Goal: Find specific page/section: Find specific page/section

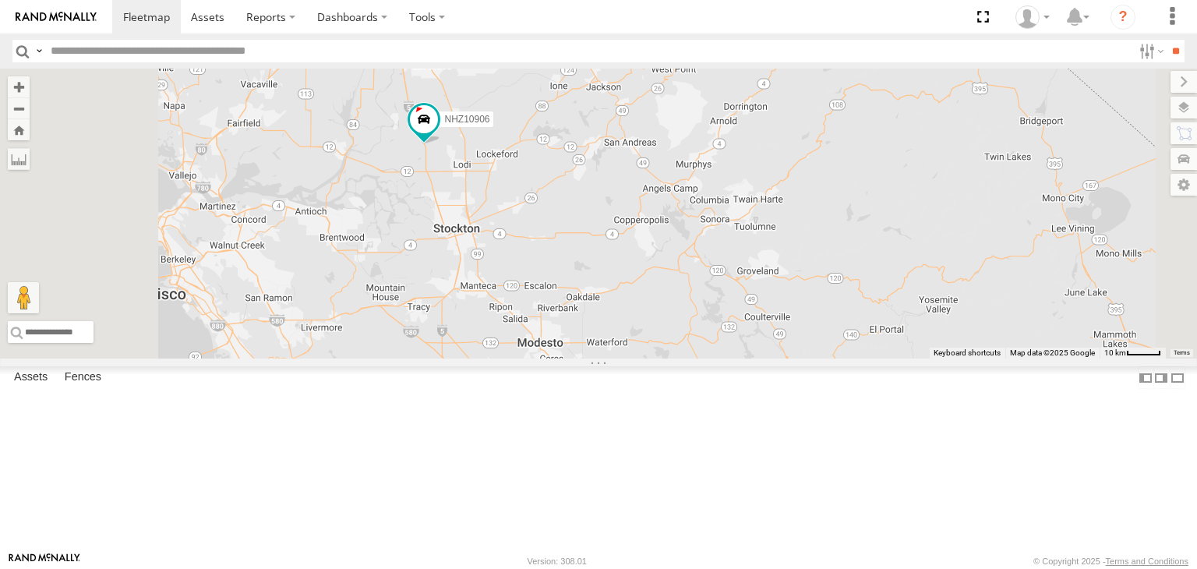
drag, startPoint x: 593, startPoint y: 143, endPoint x: 608, endPoint y: 278, distance: 135.7
click at [608, 278] on div "NHZ10906 NHZ27919 NHZ10845 MCCZ242164 NHZ11022" at bounding box center [598, 214] width 1197 height 290
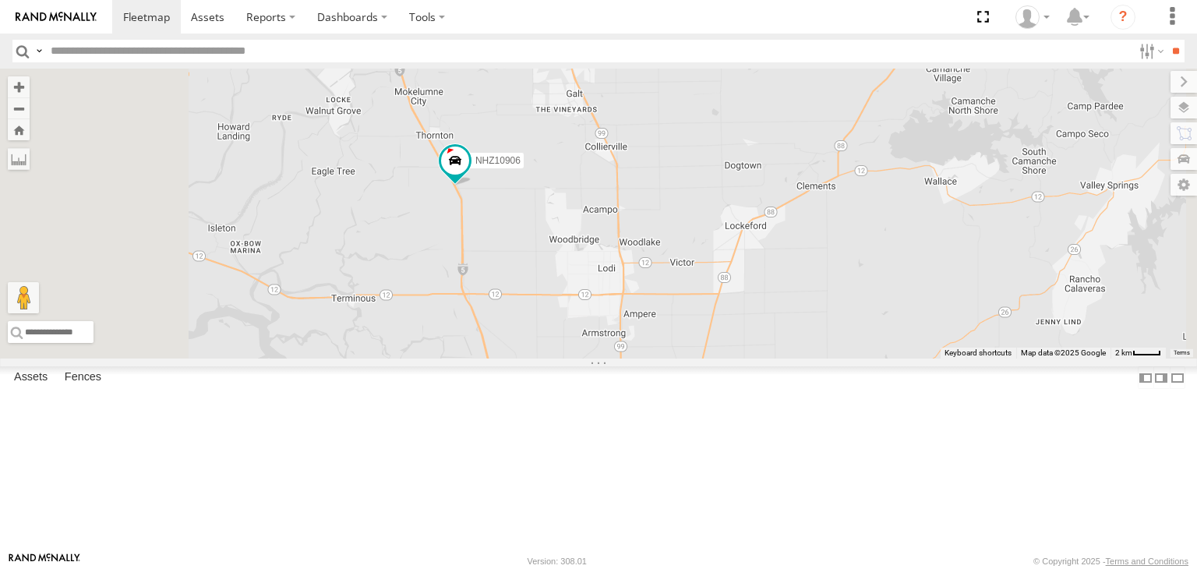
drag, startPoint x: 621, startPoint y: 194, endPoint x: 617, endPoint y: 355, distance: 161.4
click at [617, 355] on div "NHZ10906 NHZ27919 NHZ10845 MCCZ242164 NHZ11022" at bounding box center [598, 214] width 1197 height 290
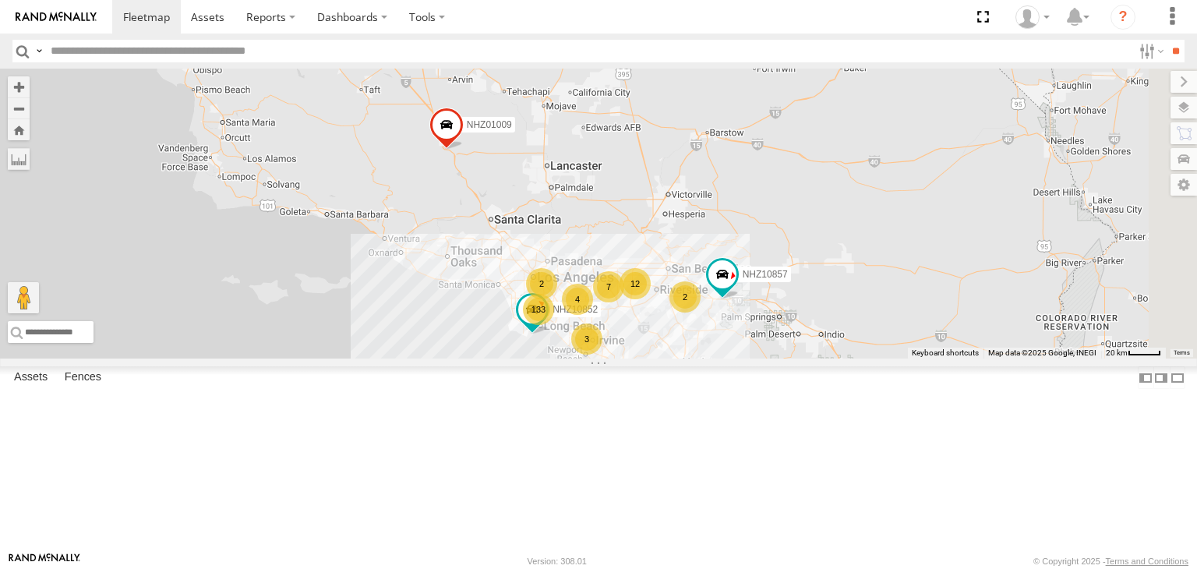
drag, startPoint x: 755, startPoint y: 466, endPoint x: 683, endPoint y: 312, distance: 170.5
click at [683, 312] on div "NHZ10906 NHZ27919 NHZ10845 MCCZ242164 NHZ11022 NHZ01009 NHZ10903 133 3 7 12 2 2…" at bounding box center [598, 214] width 1197 height 290
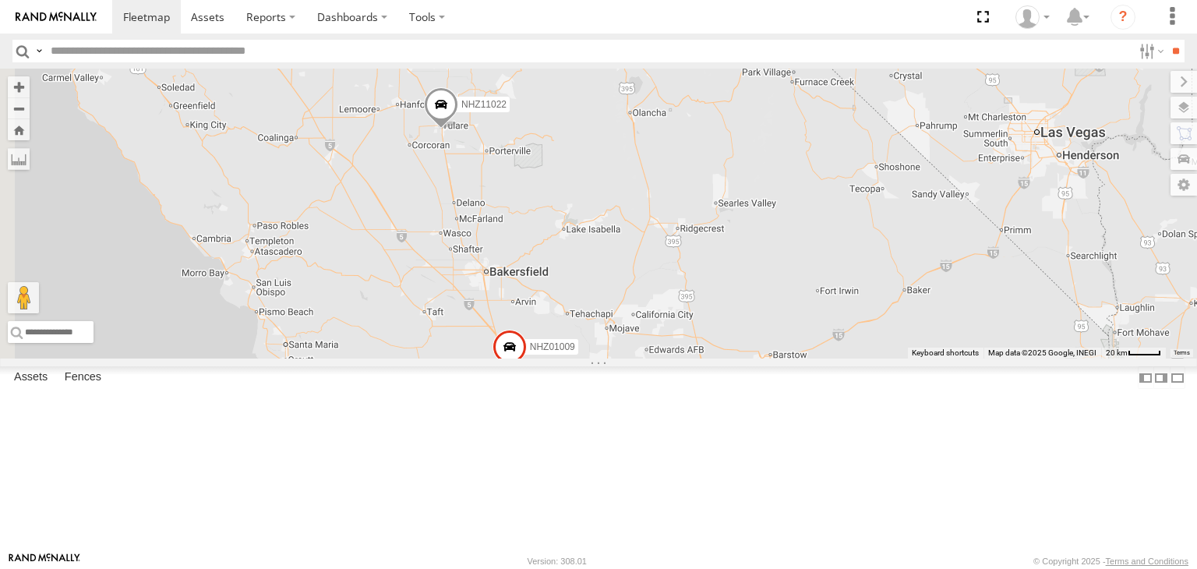
drag, startPoint x: 681, startPoint y: 316, endPoint x: 747, endPoint y: 548, distance: 241.4
click at [747, 359] on div "NHZ10906 NHZ27919 NHZ10845 MCCZ242164 NHZ11022 NHZ01009 NHZ10903 133 3 7 12 2 2…" at bounding box center [598, 214] width 1197 height 290
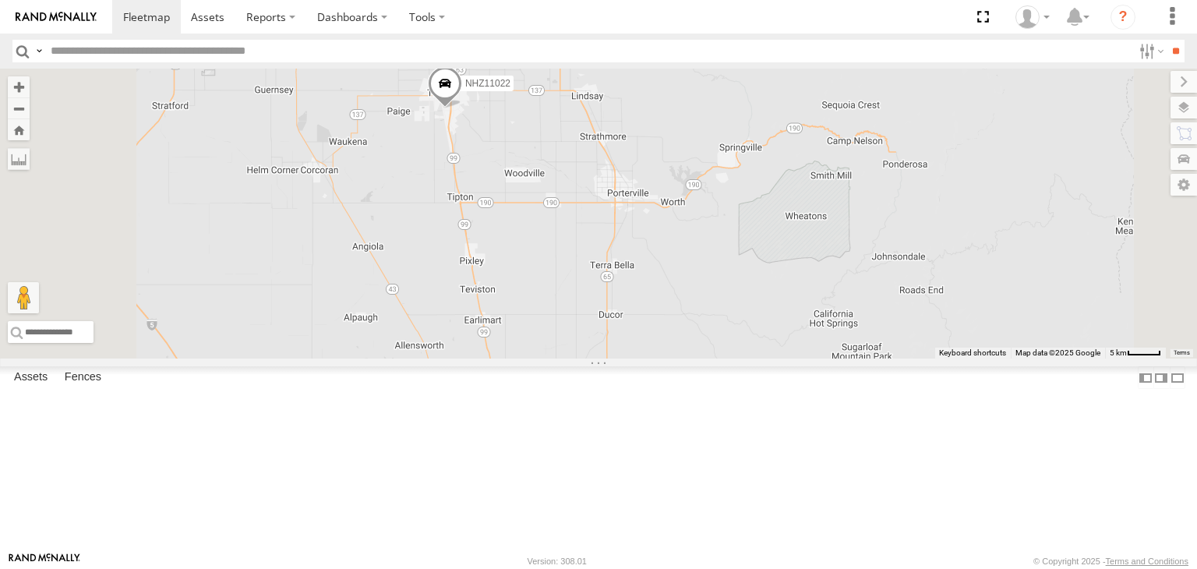
drag, startPoint x: 614, startPoint y: 213, endPoint x: 633, endPoint y: 367, distance: 155.6
click at [633, 359] on div "NHZ10906 NHZ27919 NHZ10845 MCCZ242164 NHZ11022 NHZ01009 NHZ10903 NHZ10857 NHZ10…" at bounding box center [598, 214] width 1197 height 290
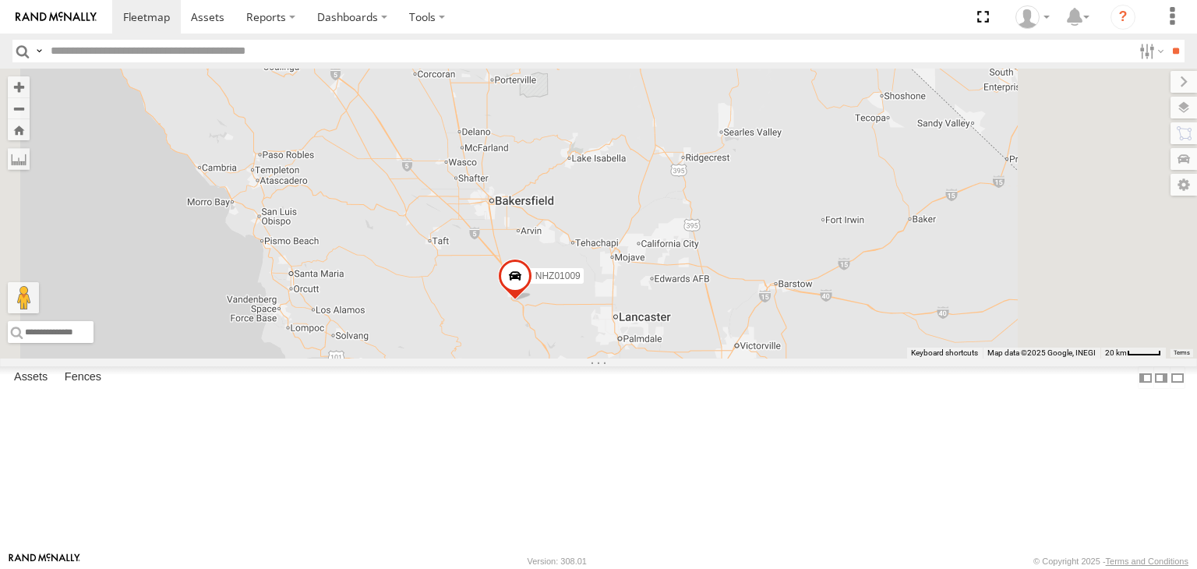
drag, startPoint x: 642, startPoint y: 429, endPoint x: 650, endPoint y: 278, distance: 150.7
click at [650, 278] on div "NHZ10906 NHZ27919 NHZ10845 MCCZ242164 NHZ11022 NHZ01009 NHZ10903 NHZ10857 NHZ10…" at bounding box center [598, 214] width 1197 height 290
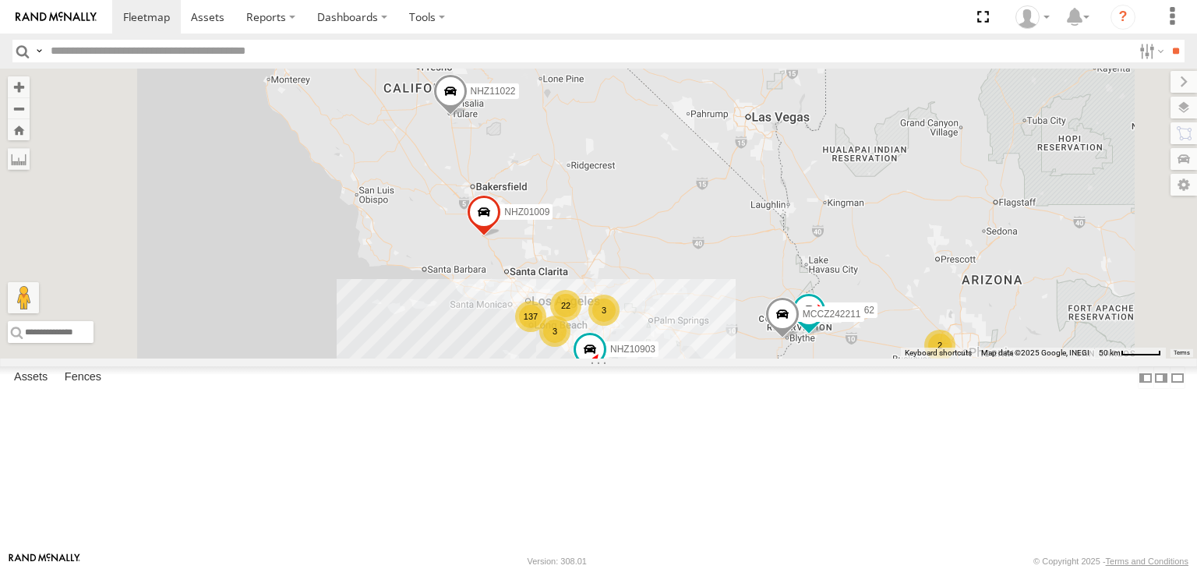
click at [59, 55] on input "text" at bounding box center [588, 51] width 1088 height 23
type input "*****"
click at [1088, 40] on input "**" at bounding box center [1176, 51] width 18 height 23
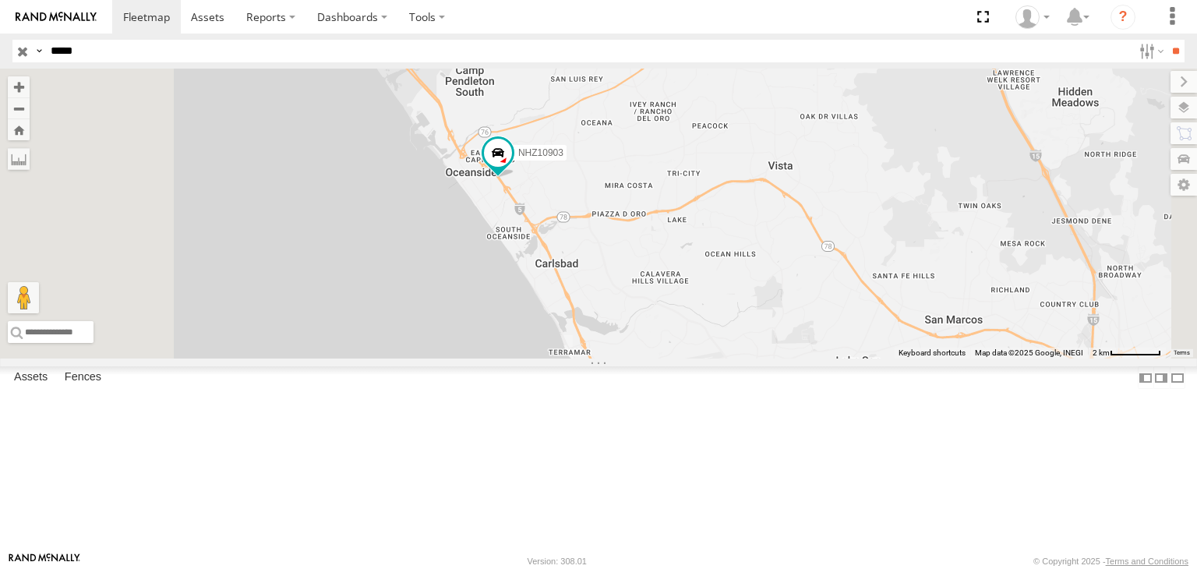
drag, startPoint x: 896, startPoint y: 433, endPoint x: 773, endPoint y: 306, distance: 176.4
click at [773, 306] on div "NHZ10903" at bounding box center [598, 214] width 1197 height 290
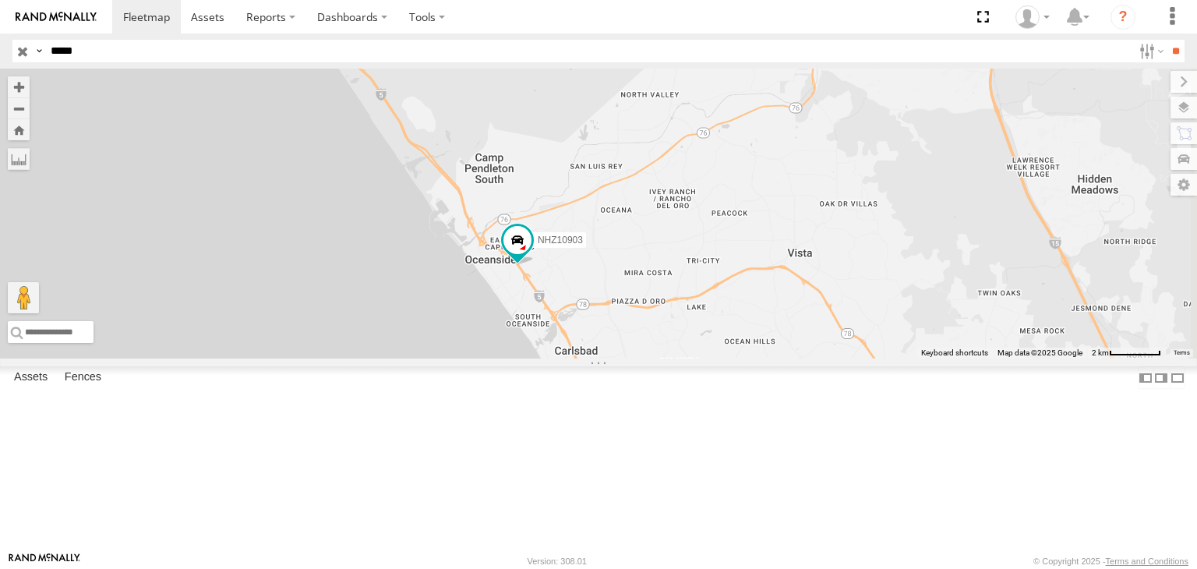
drag, startPoint x: 749, startPoint y: 503, endPoint x: 736, endPoint y: 406, distance: 97.6
click at [736, 359] on div "NHZ10903" at bounding box center [598, 214] width 1197 height 290
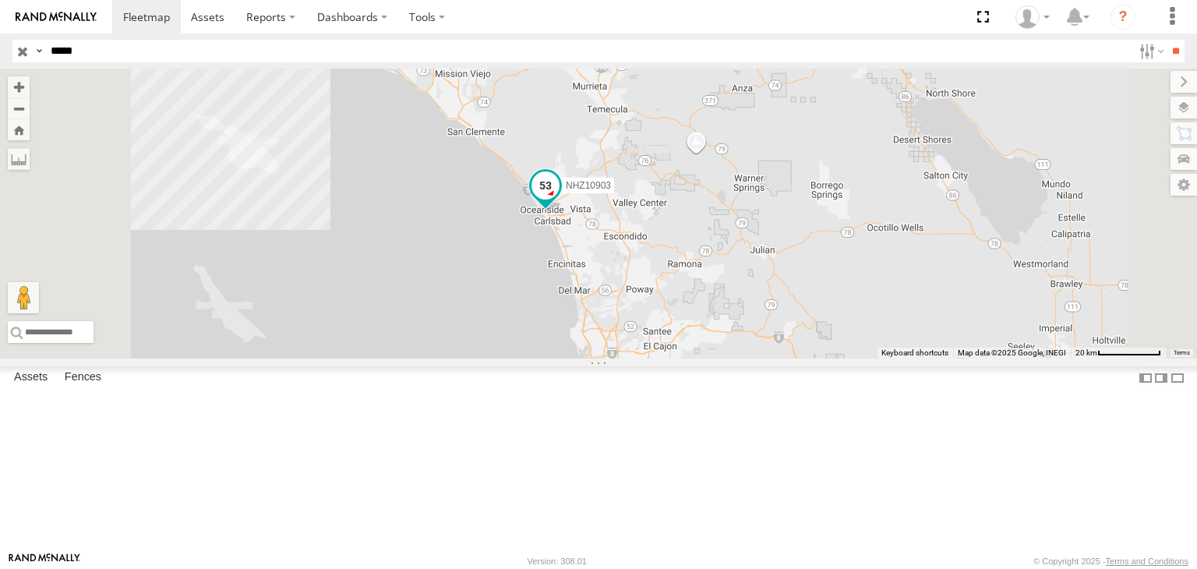
click at [560, 200] on span at bounding box center [546, 186] width 28 height 28
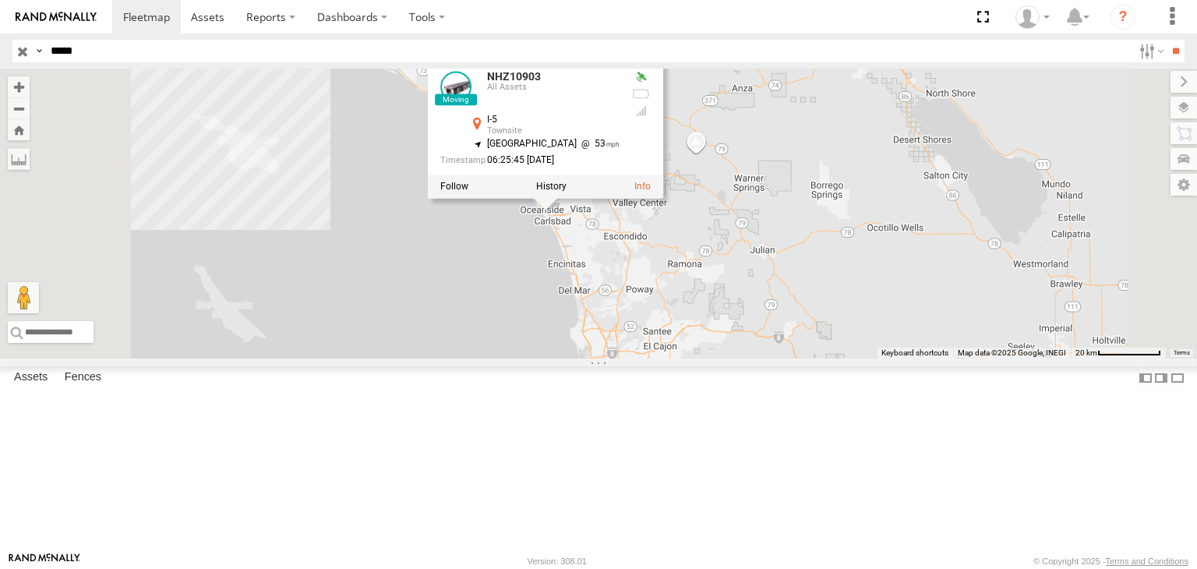
click at [0, 0] on span at bounding box center [0, 0] width 0 height 0
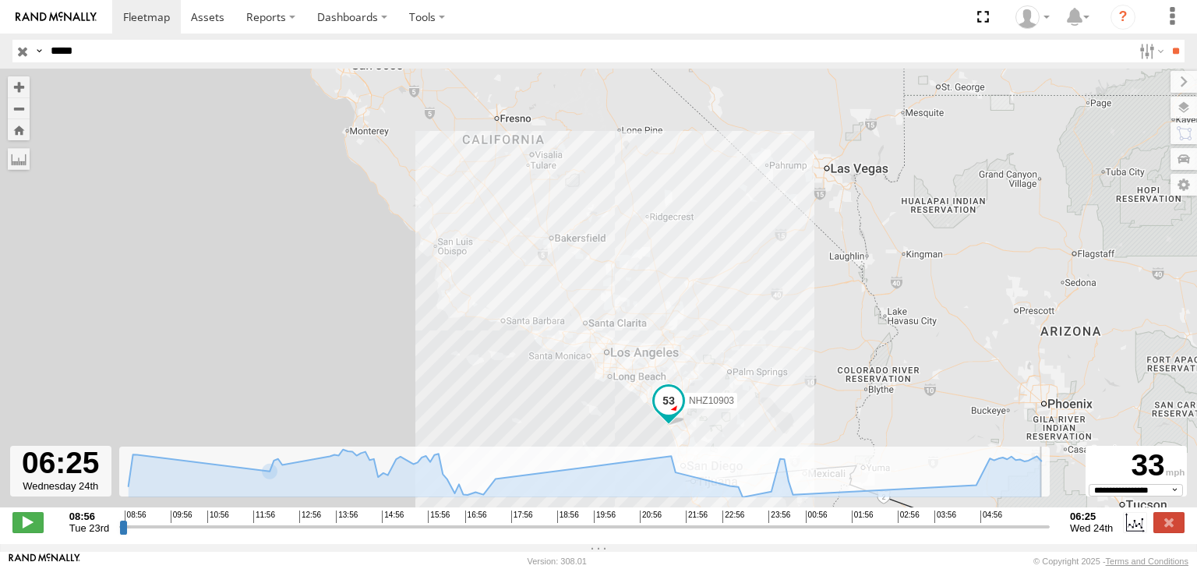
drag, startPoint x: 125, startPoint y: 539, endPoint x: 1142, endPoint y: 575, distance: 1018.0
click at [1050, 492] on input "range" at bounding box center [584, 526] width 931 height 15
type input "**********"
drag, startPoint x: 1045, startPoint y: 537, endPoint x: 1070, endPoint y: 546, distance: 26.4
click at [1050, 492] on input "range" at bounding box center [584, 526] width 931 height 15
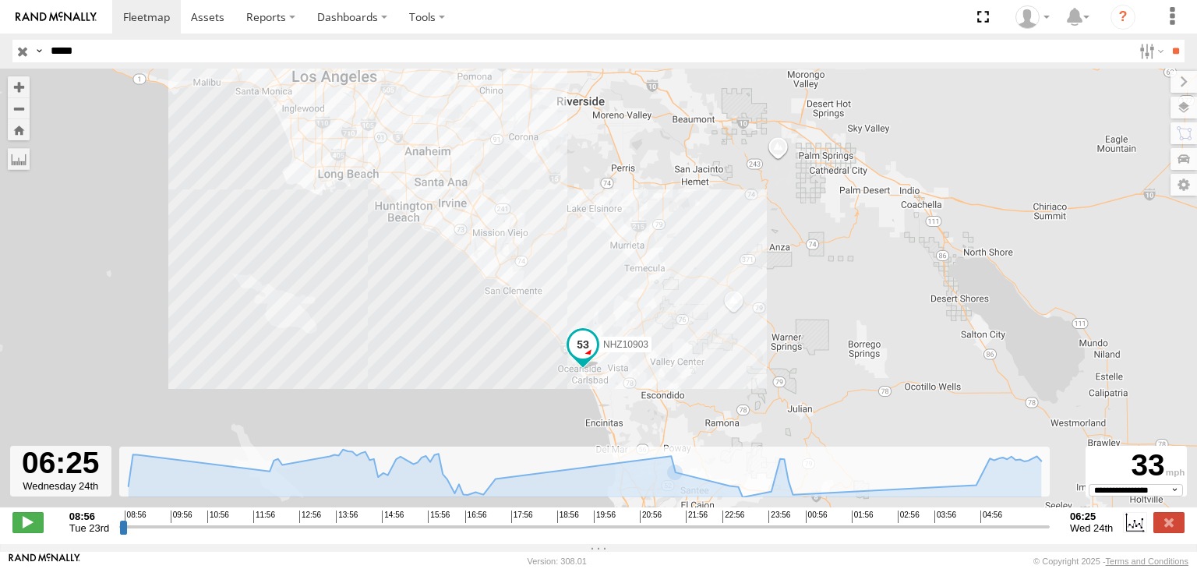
drag, startPoint x: 622, startPoint y: 297, endPoint x: 568, endPoint y: 224, distance: 91.4
click at [568, 224] on div "NHZ10903" at bounding box center [598, 296] width 1197 height 455
